Goal: Find specific page/section: Find specific page/section

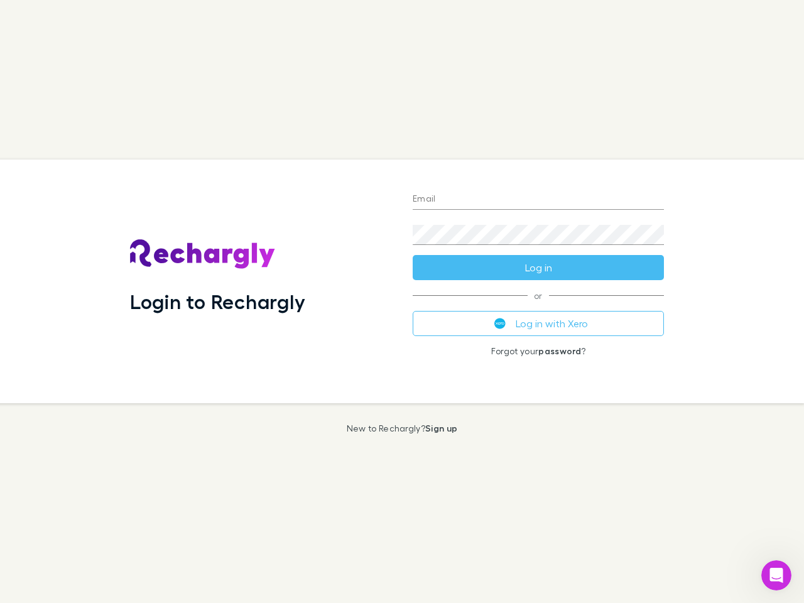
click at [402, 302] on div "Login to Rechargly" at bounding box center [261, 282] width 283 height 244
click at [538, 200] on input "Email" at bounding box center [538, 200] width 251 height 20
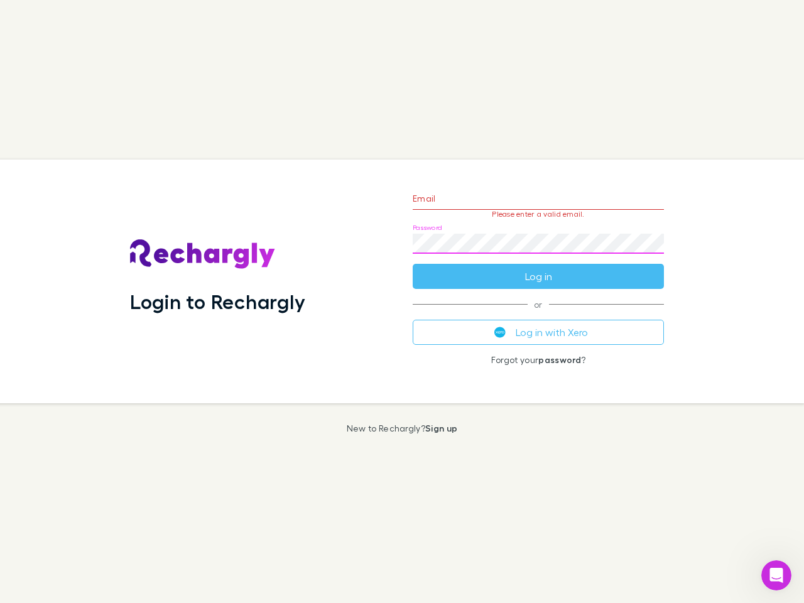
click at [538, 268] on form "Email Please enter a valid email. Password Log in" at bounding box center [538, 234] width 251 height 109
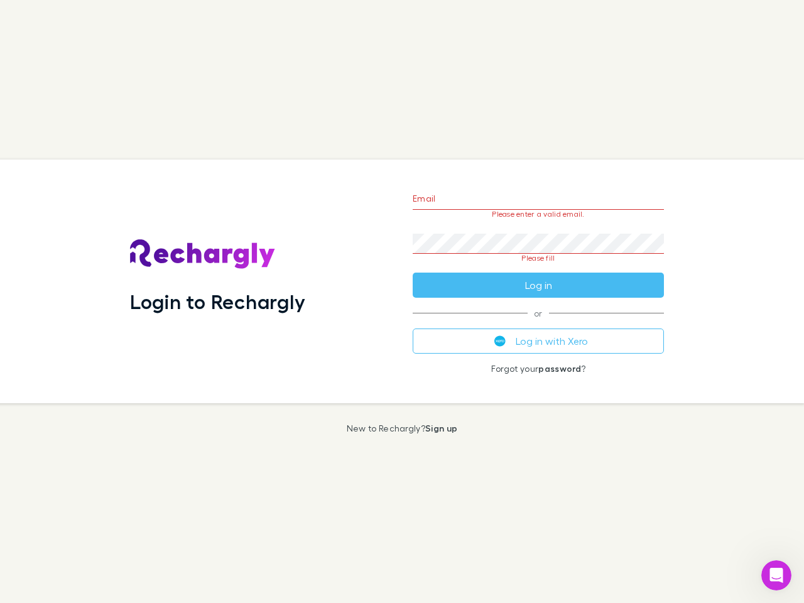
click at [538, 324] on div "Email Please enter a valid email. Password Please fill Log in or Log in with Xe…" at bounding box center [538, 282] width 271 height 244
click at [777, 576] on icon "Open Intercom Messenger" at bounding box center [777, 575] width 21 height 21
